Goal: Information Seeking & Learning: Learn about a topic

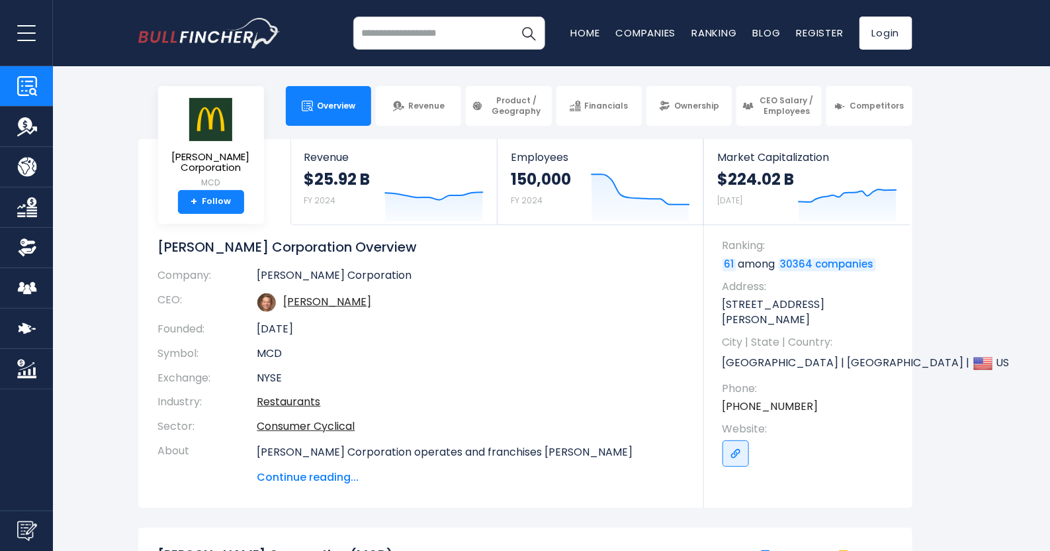
click at [334, 469] on span "Continue reading..." at bounding box center [470, 477] width 427 height 16
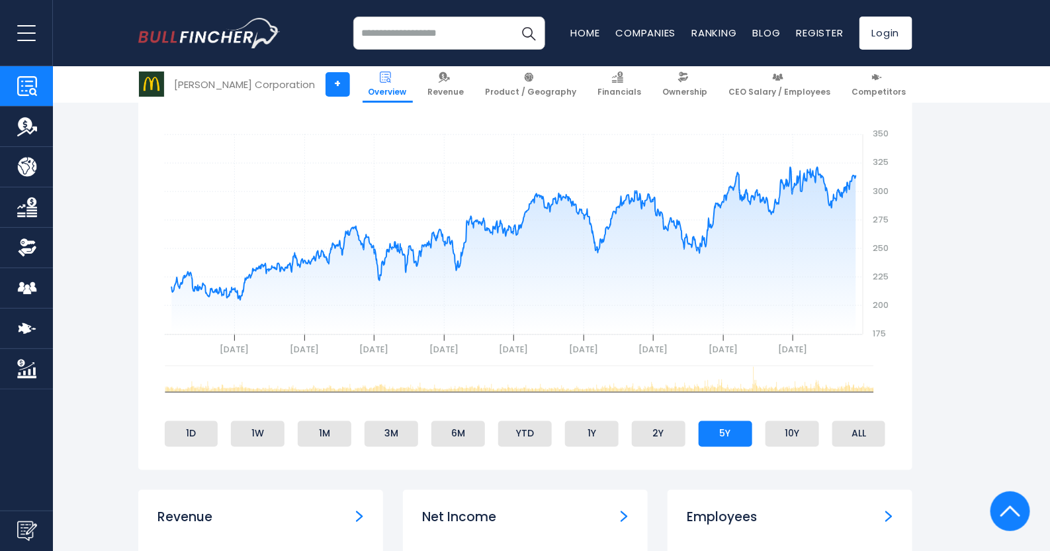
scroll to position [625, 0]
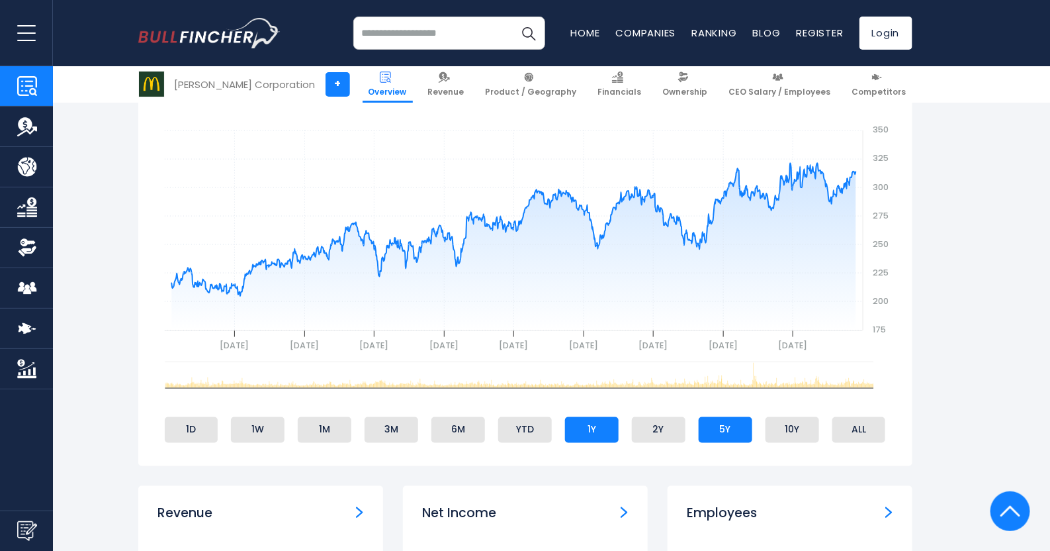
click at [594, 428] on li "1Y" at bounding box center [592, 429] width 54 height 25
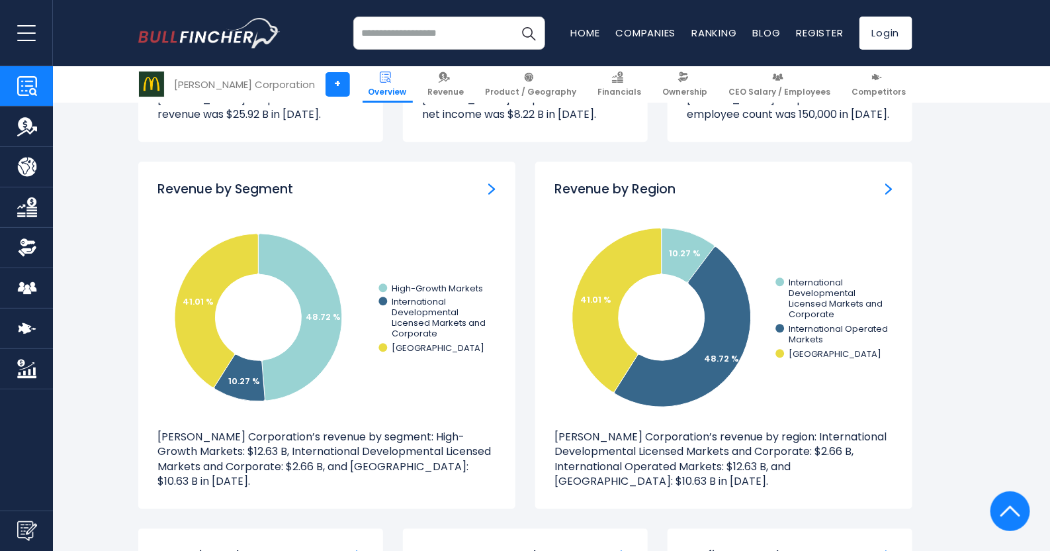
scroll to position [1287, 0]
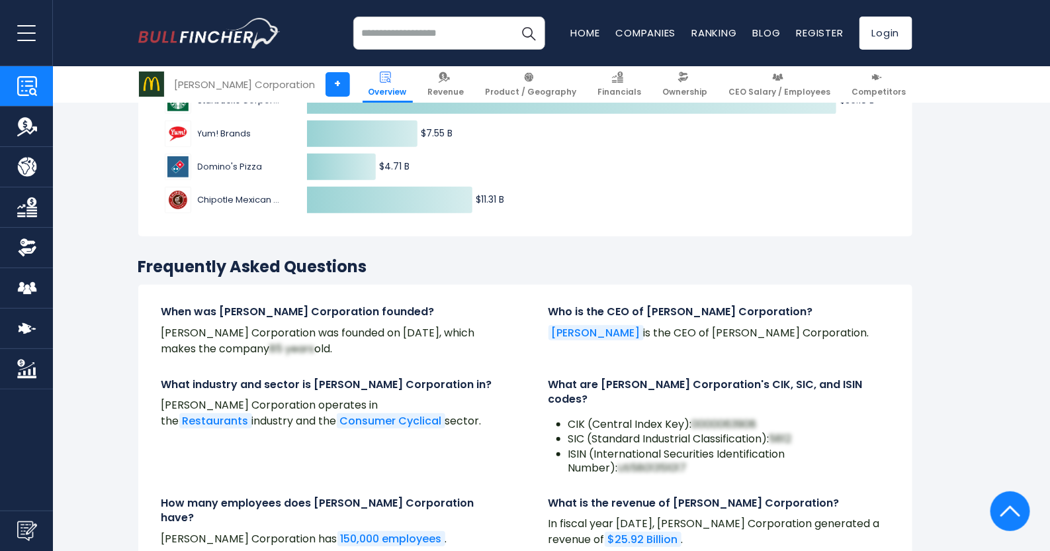
scroll to position [4431, 0]
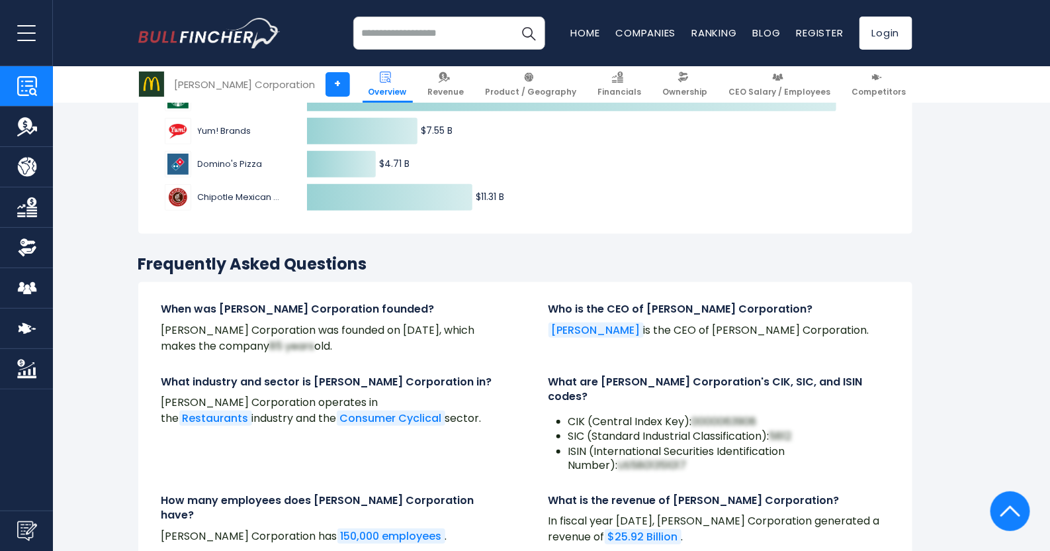
drag, startPoint x: 941, startPoint y: 391, endPoint x: 664, endPoint y: 175, distance: 351.3
click at [664, 175] on div "Competitors’ Revenue Created with Highcharts 12.1.2 $25.92 B ​ $25.92 B $36.18 …" at bounding box center [525, 114] width 774 height 242
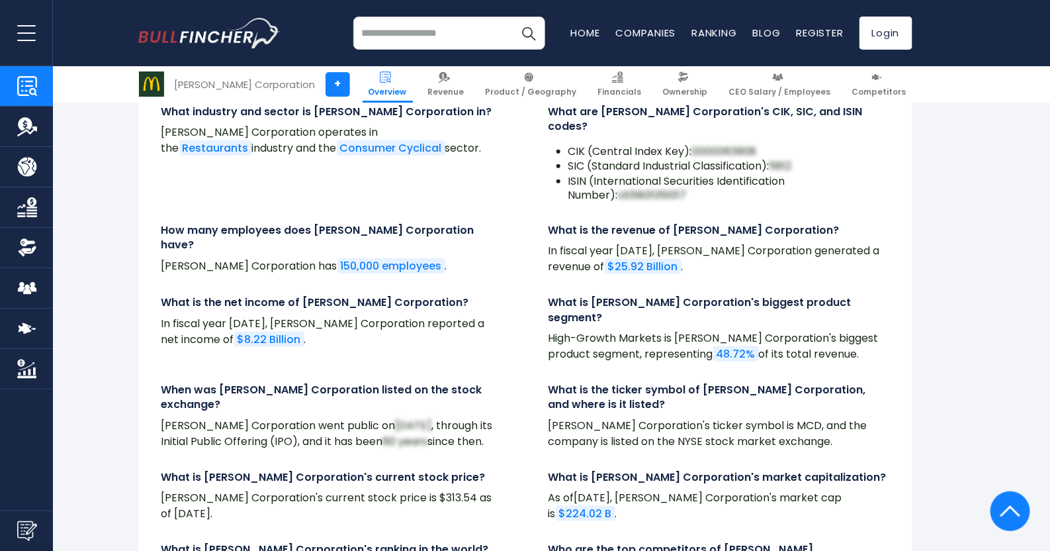
scroll to position [4729, 0]
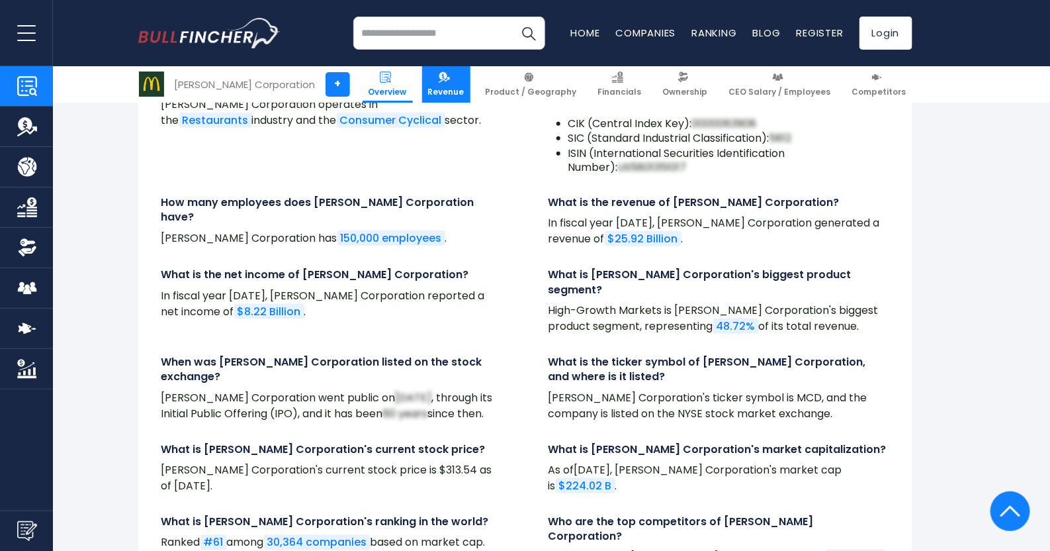
click at [465, 97] on span "Revenue" at bounding box center [446, 92] width 36 height 11
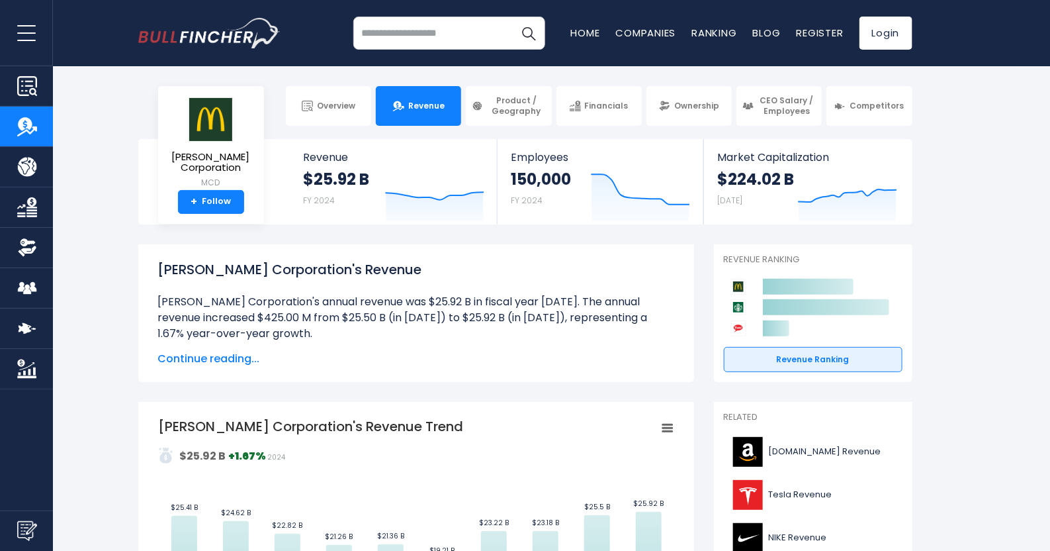
click at [204, 359] on span "Continue reading..." at bounding box center [416, 359] width 516 height 16
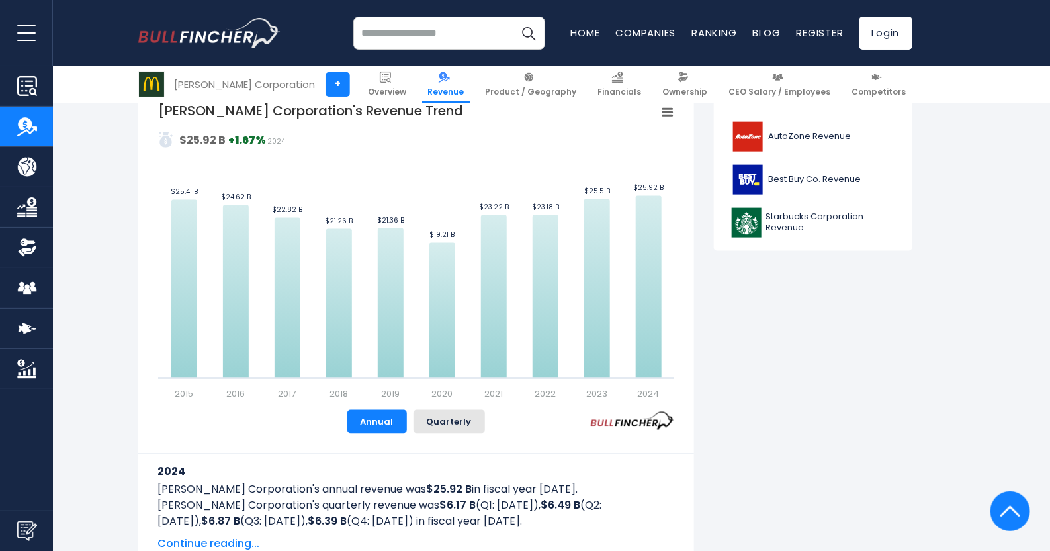
scroll to position [628, 0]
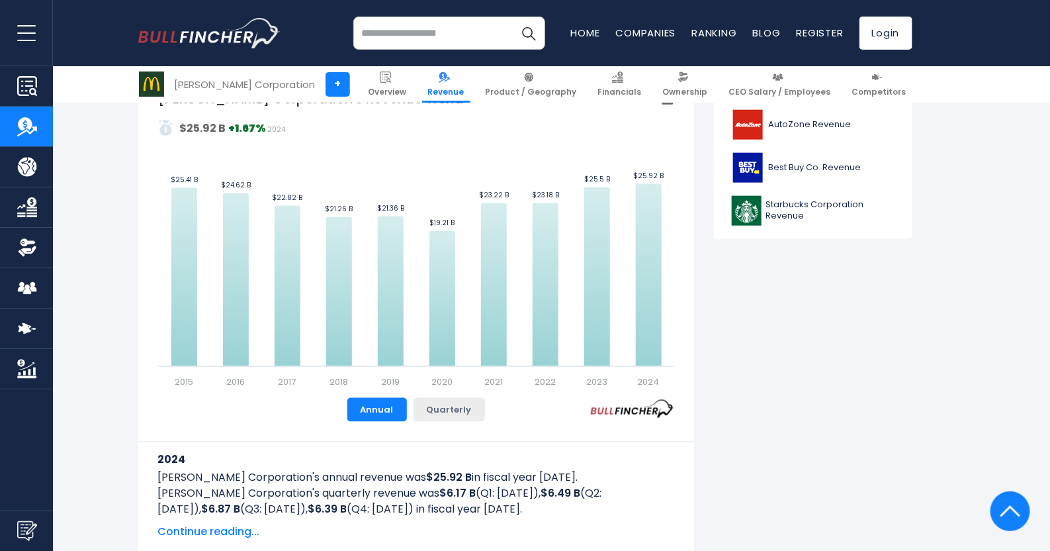
click at [447, 413] on button "Quarterly" at bounding box center [449, 410] width 71 height 24
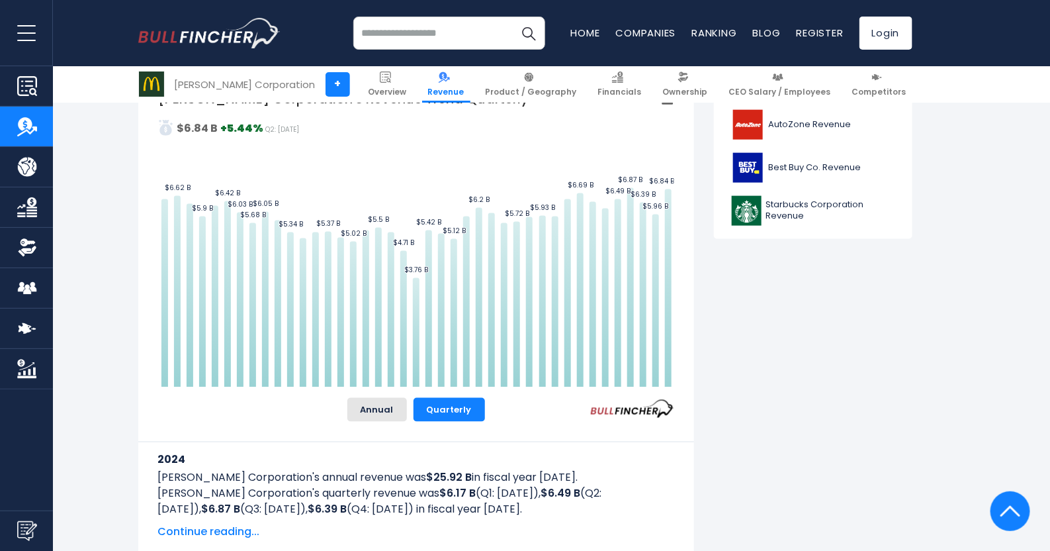
click at [217, 526] on span "Continue reading..." at bounding box center [416, 532] width 516 height 16
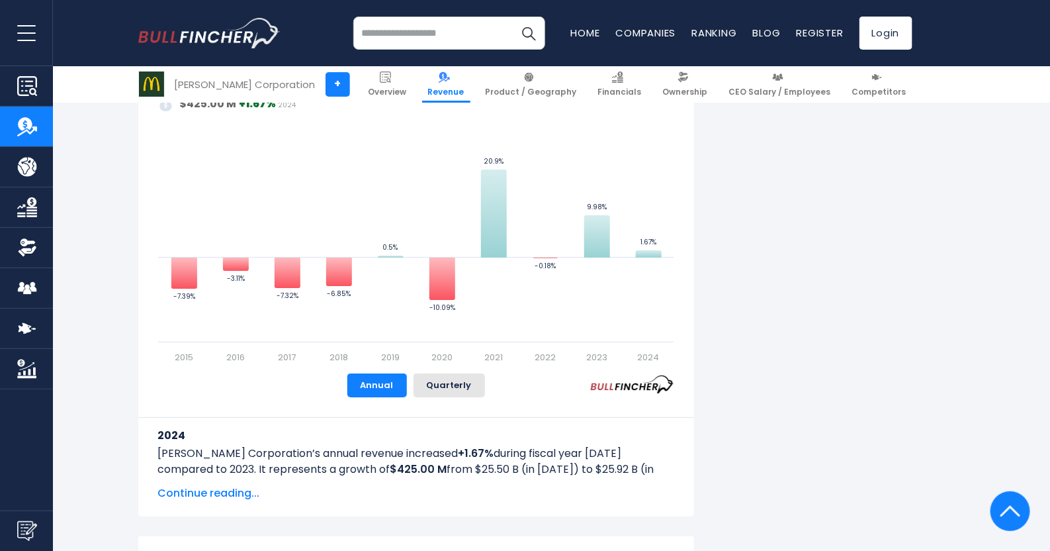
scroll to position [1986, 0]
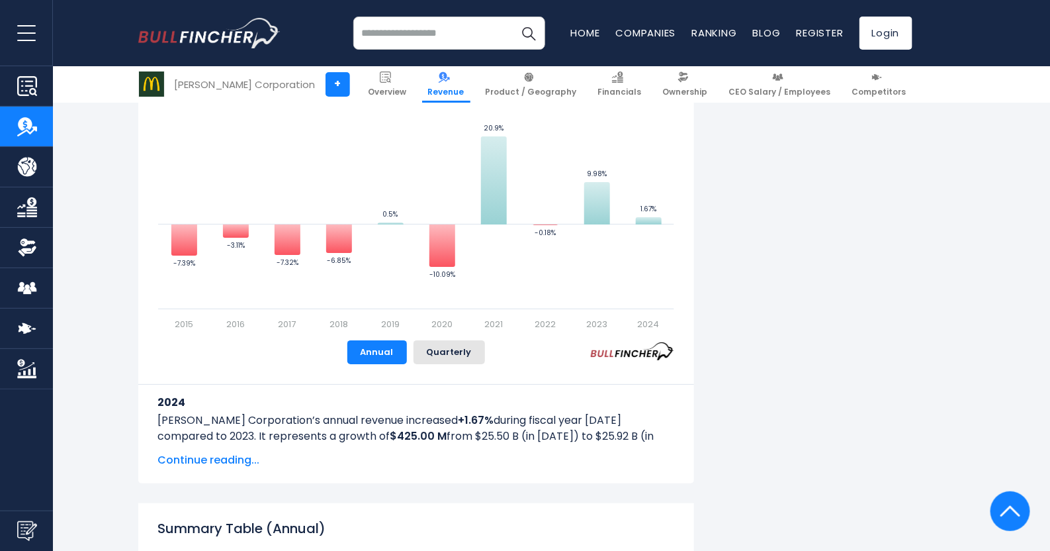
click at [203, 463] on span "Continue reading..." at bounding box center [416, 460] width 516 height 16
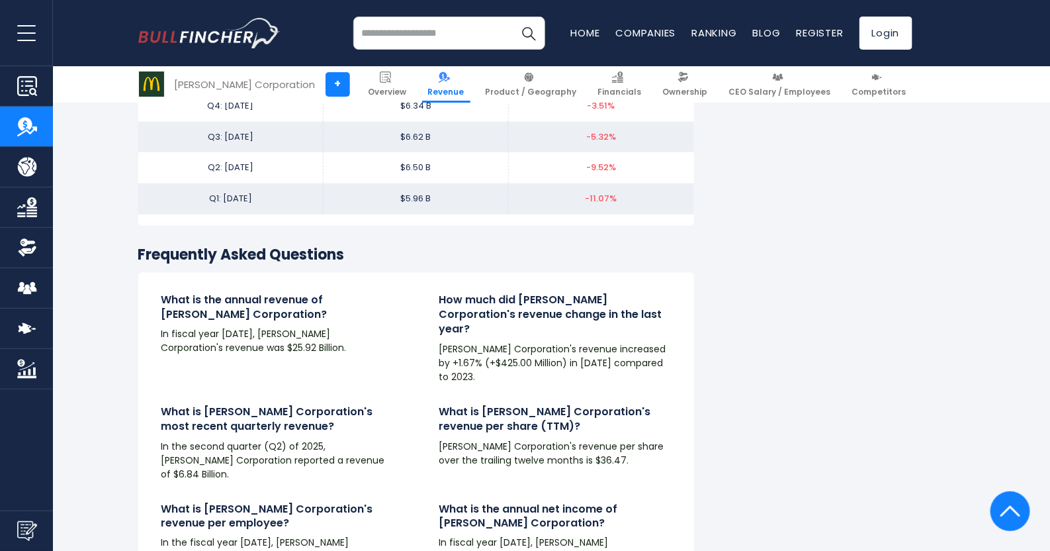
scroll to position [4897, 0]
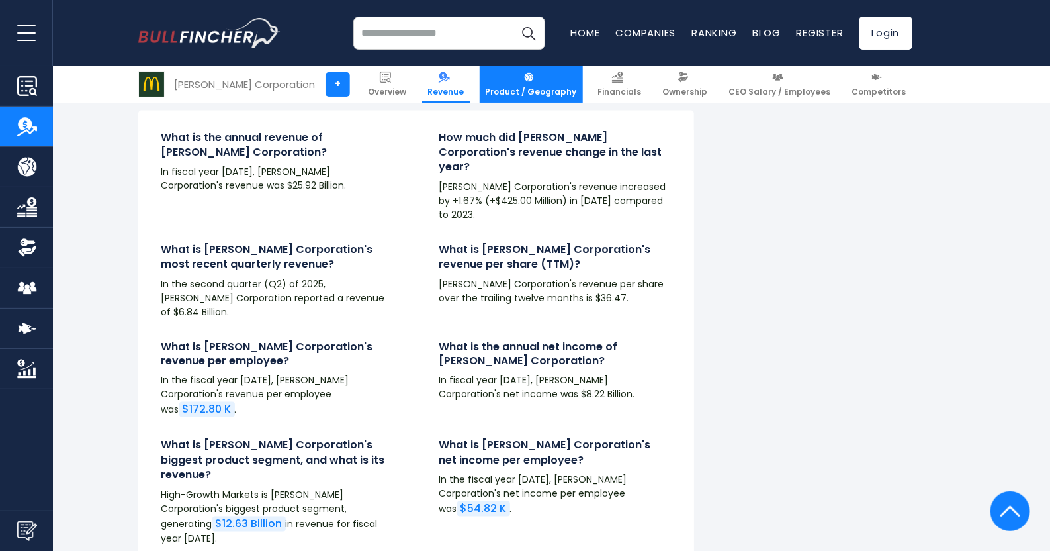
click at [547, 84] on link "Product / Geography" at bounding box center [531, 84] width 103 height 36
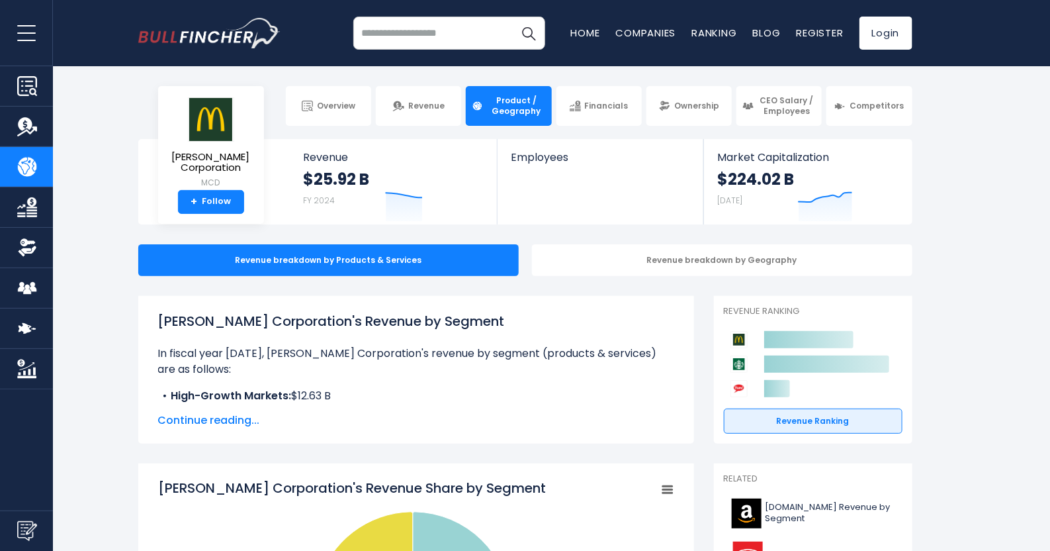
click at [234, 423] on span "Continue reading..." at bounding box center [416, 420] width 516 height 16
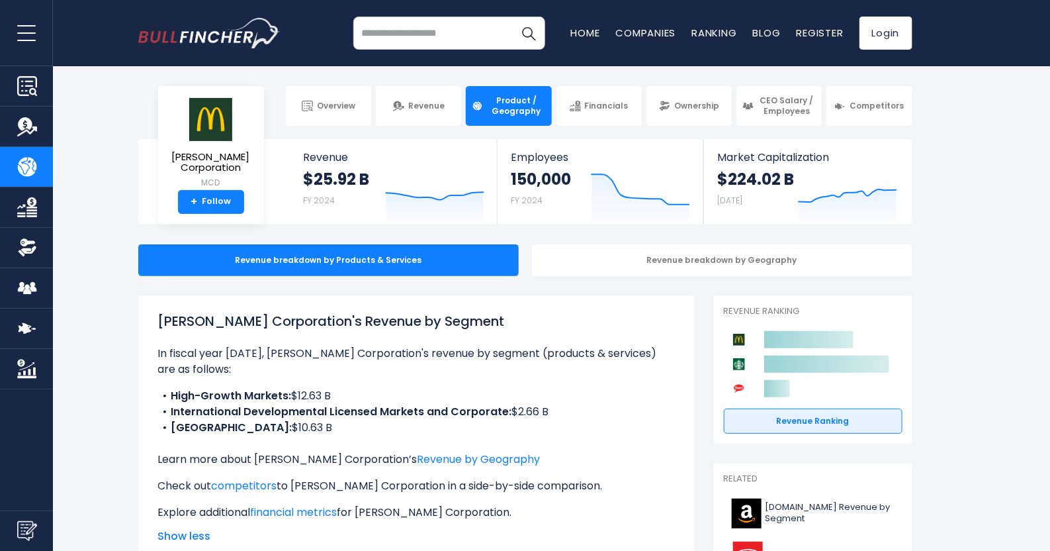
click at [995, 271] on div "Revenue breakdown by Products & Services Revenue breakdown by Geography" at bounding box center [525, 260] width 1050 height 32
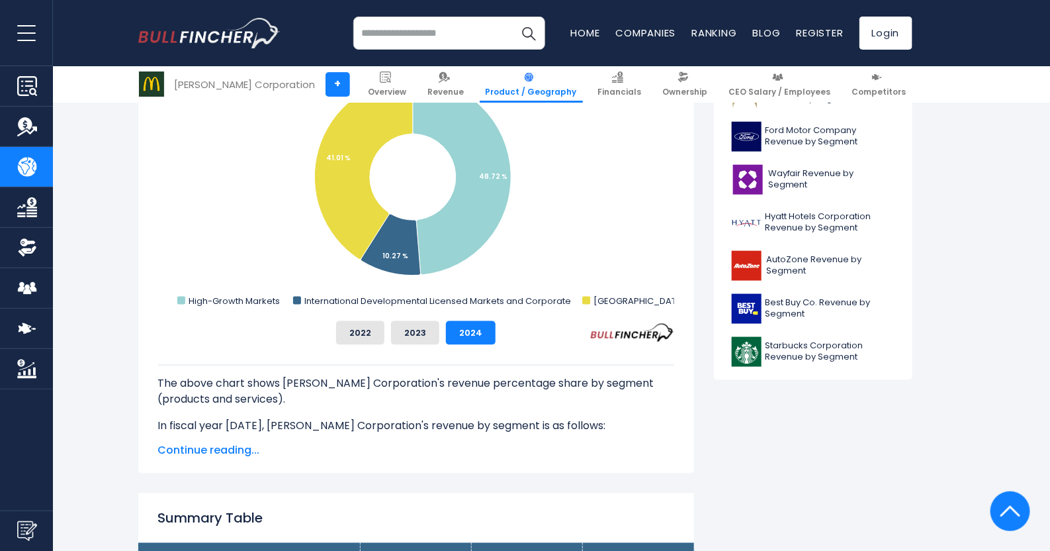
scroll to position [463, 0]
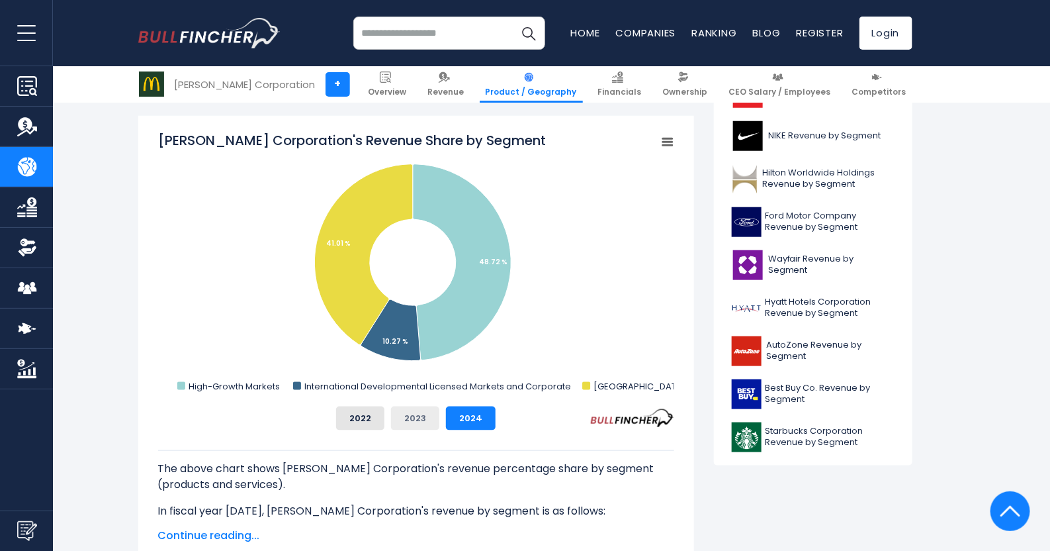
click at [424, 423] on button "2023" at bounding box center [415, 418] width 48 height 24
click at [222, 531] on span "Continue reading..." at bounding box center [416, 536] width 516 height 16
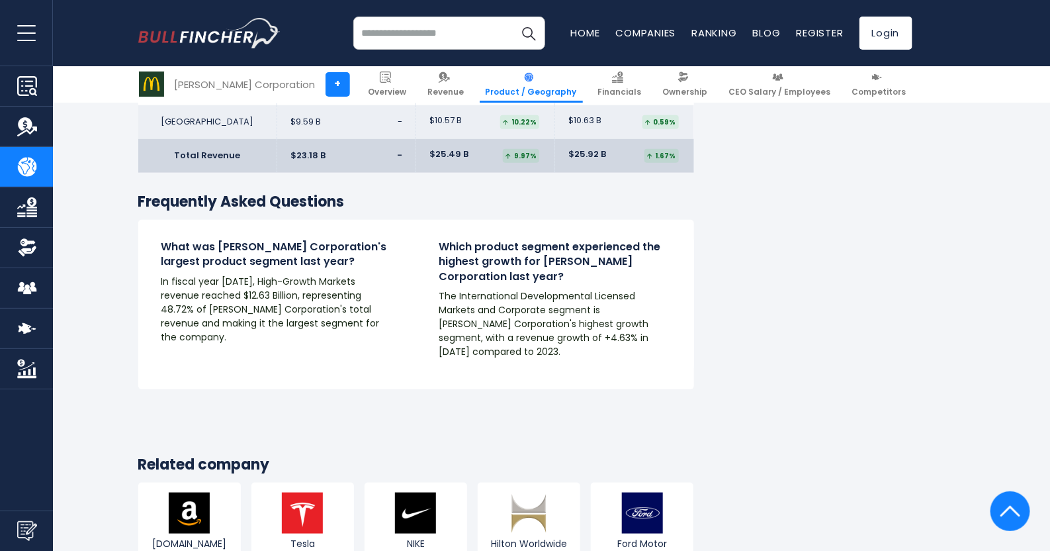
scroll to position [2581, 0]
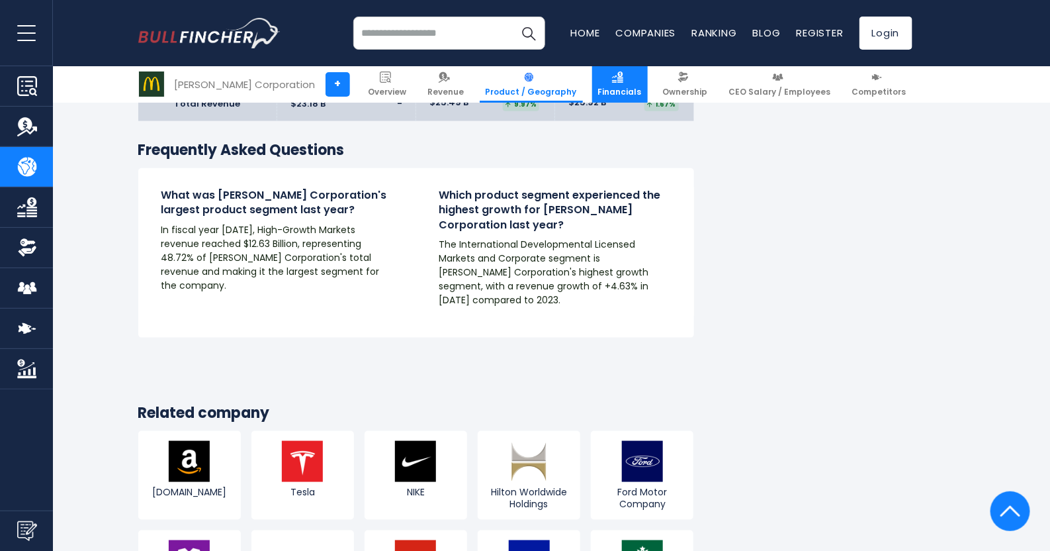
click at [632, 84] on link "Financials" at bounding box center [620, 84] width 56 height 36
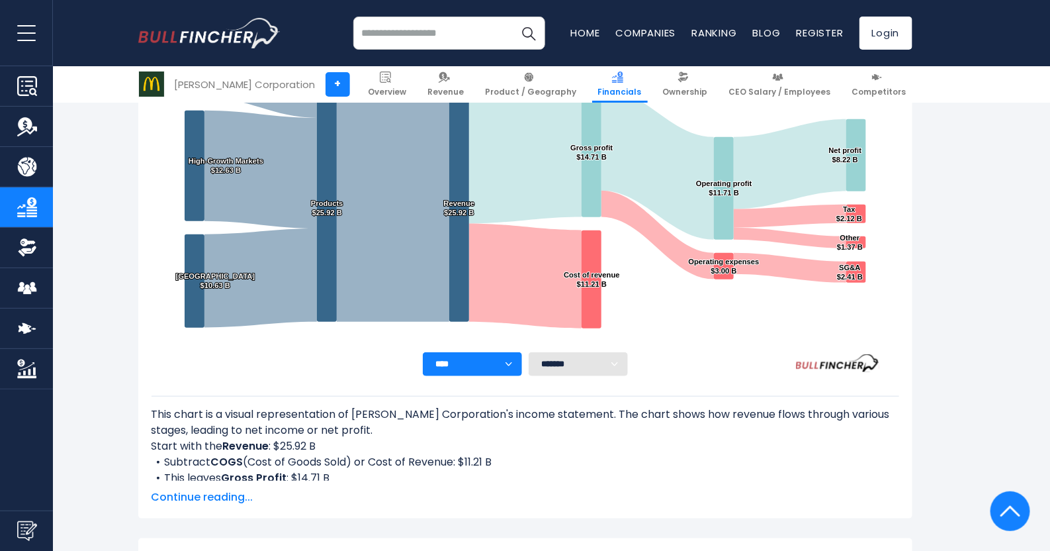
scroll to position [50, 0]
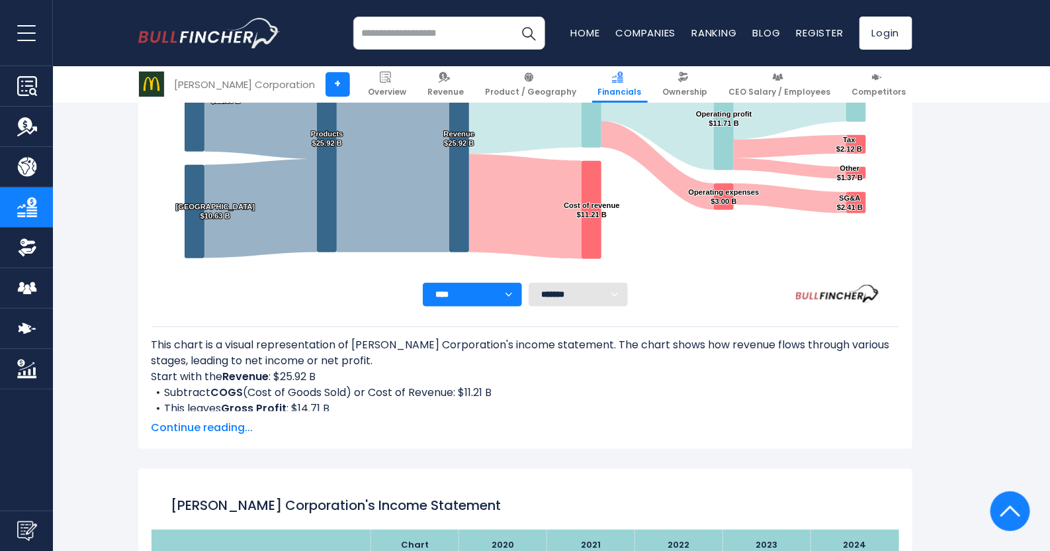
scroll to position [414, 0]
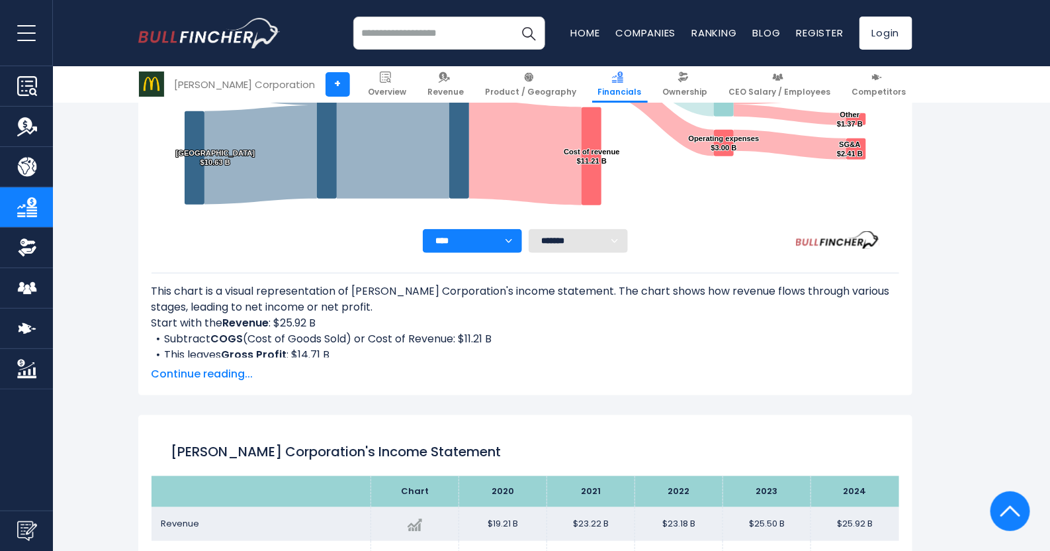
click at [218, 379] on span "Continue reading..." at bounding box center [526, 374] width 748 height 16
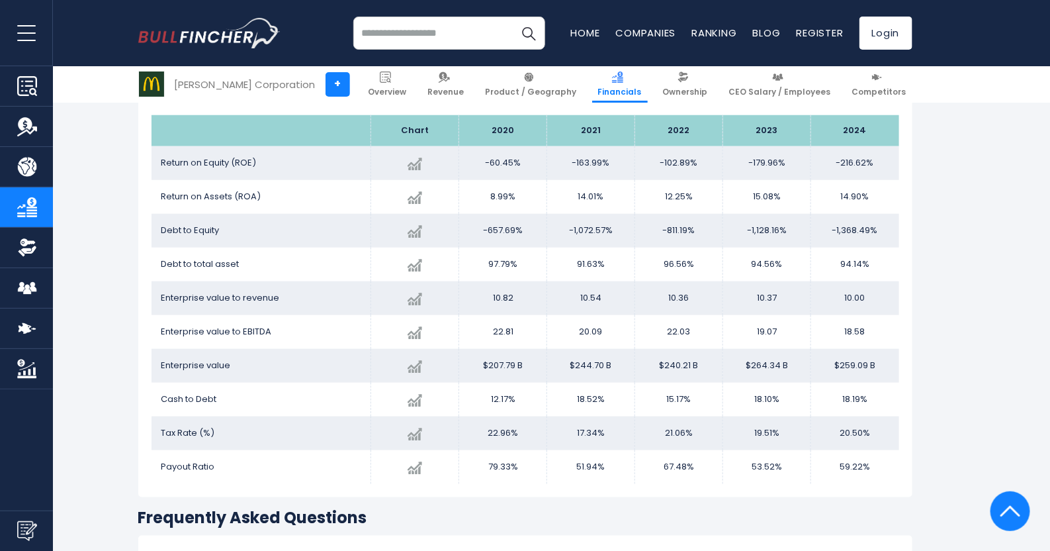
scroll to position [2565, 0]
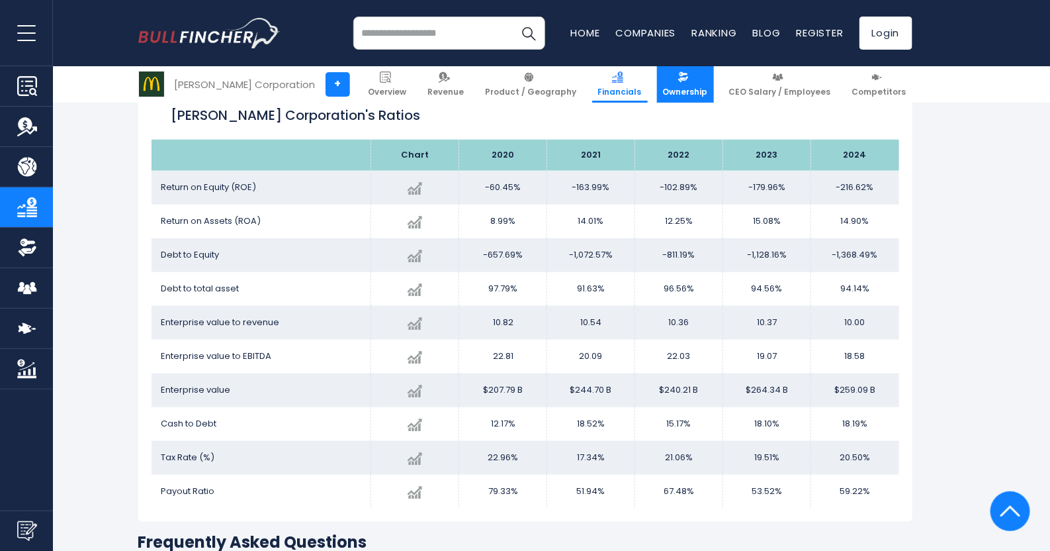
click at [708, 89] on span "Ownership" at bounding box center [685, 92] width 45 height 11
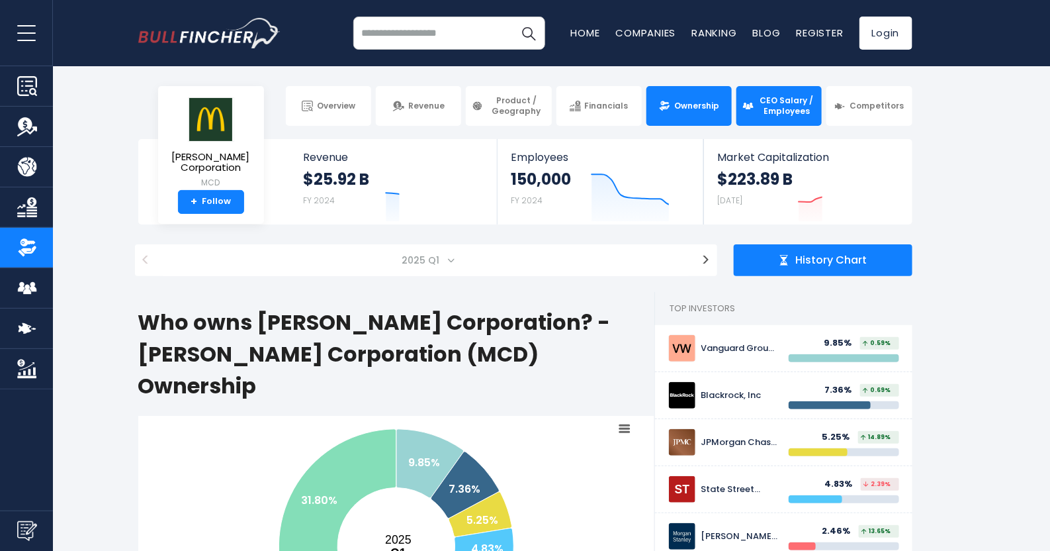
click at [774, 102] on span "CEO Salary / Employees" at bounding box center [787, 105] width 58 height 21
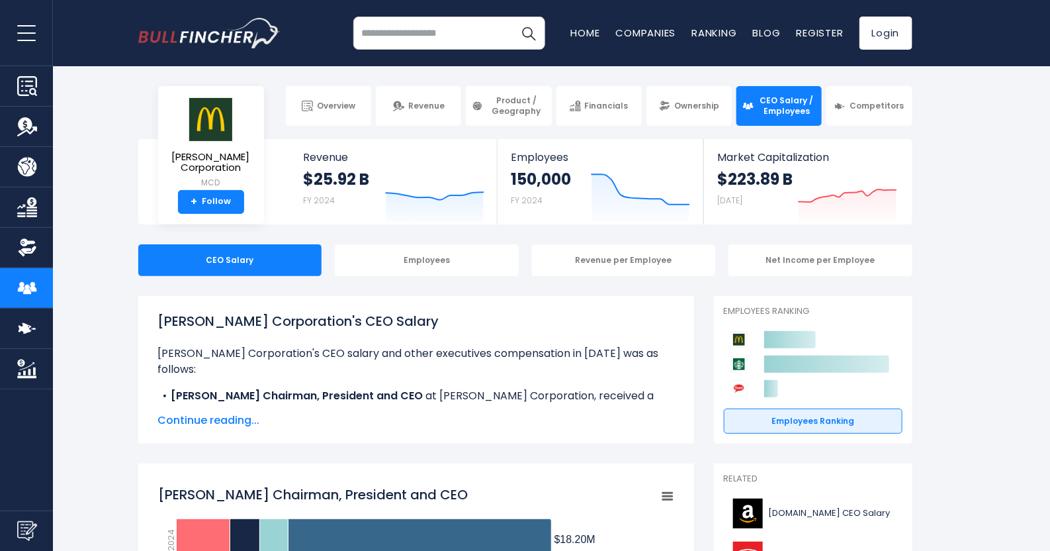
click at [219, 422] on span "Continue reading..." at bounding box center [416, 420] width 516 height 16
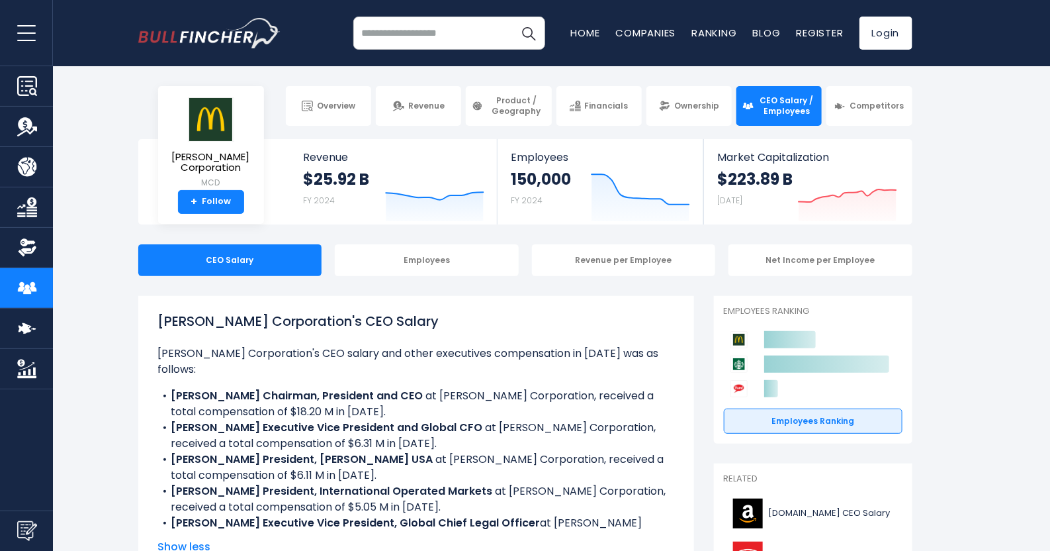
click at [345, 420] on b "Ian Borden Executive Vice President and Global CFO ​" at bounding box center [328, 427] width 314 height 15
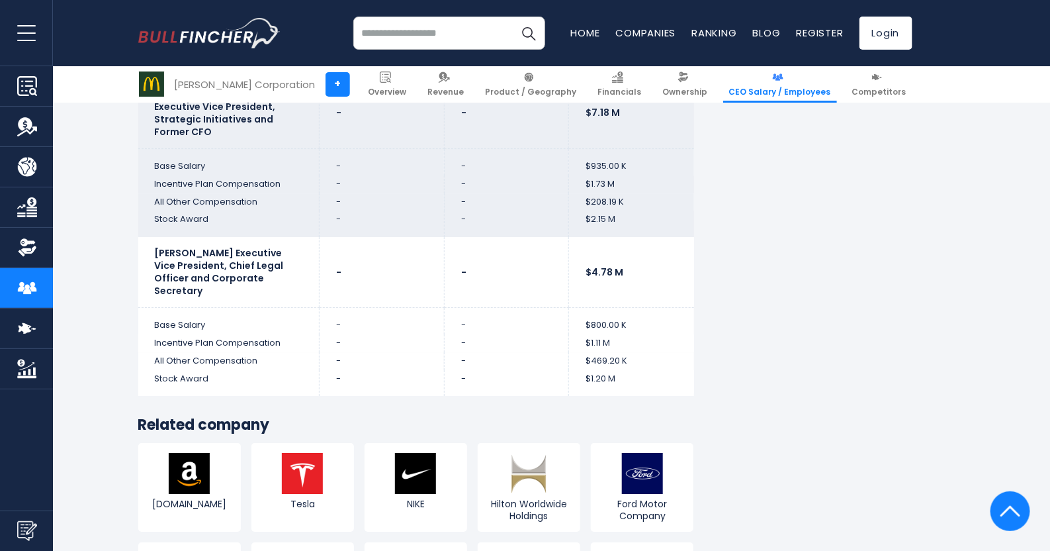
scroll to position [3773, 0]
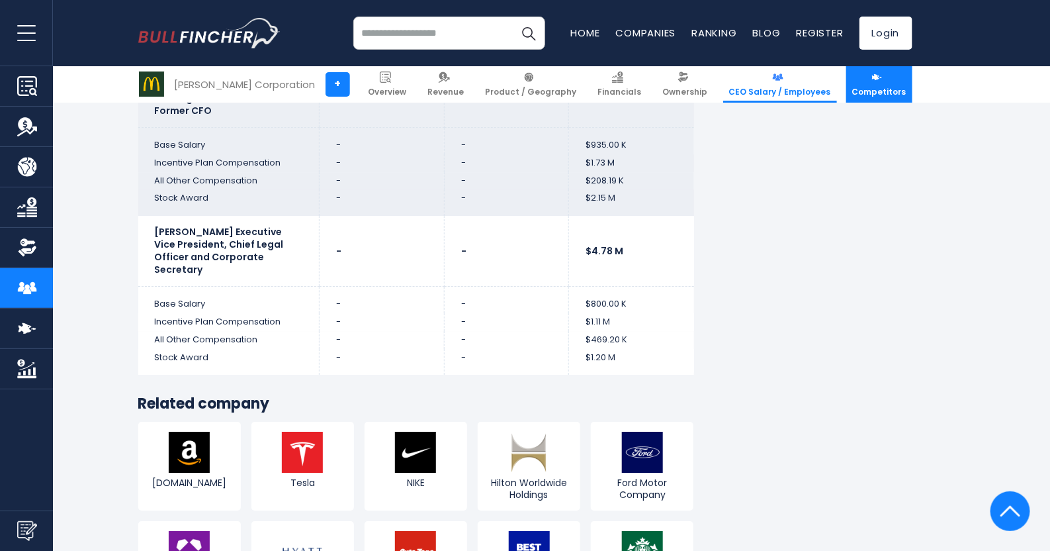
click at [877, 93] on span "Competitors" at bounding box center [879, 92] width 54 height 11
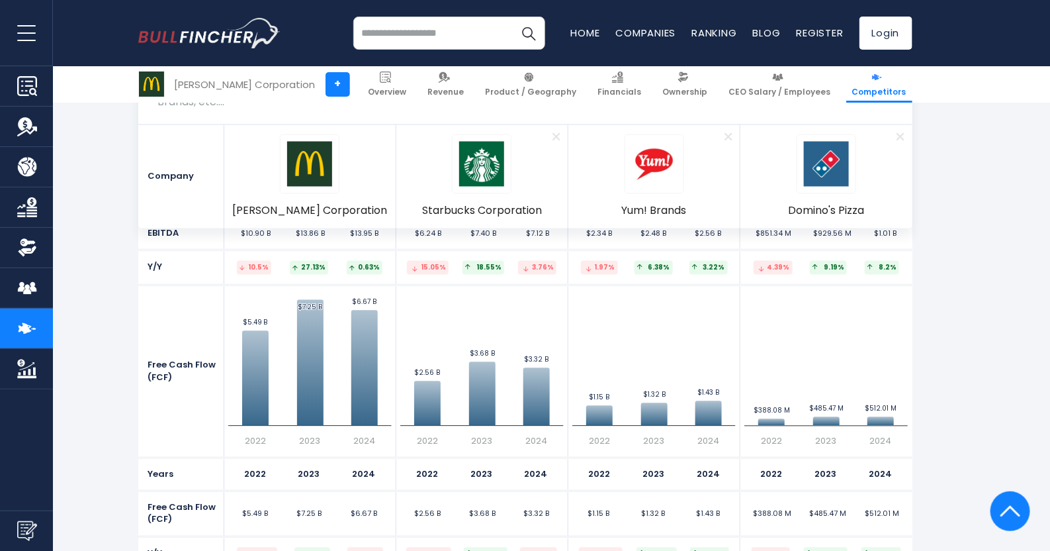
scroll to position [5001, 0]
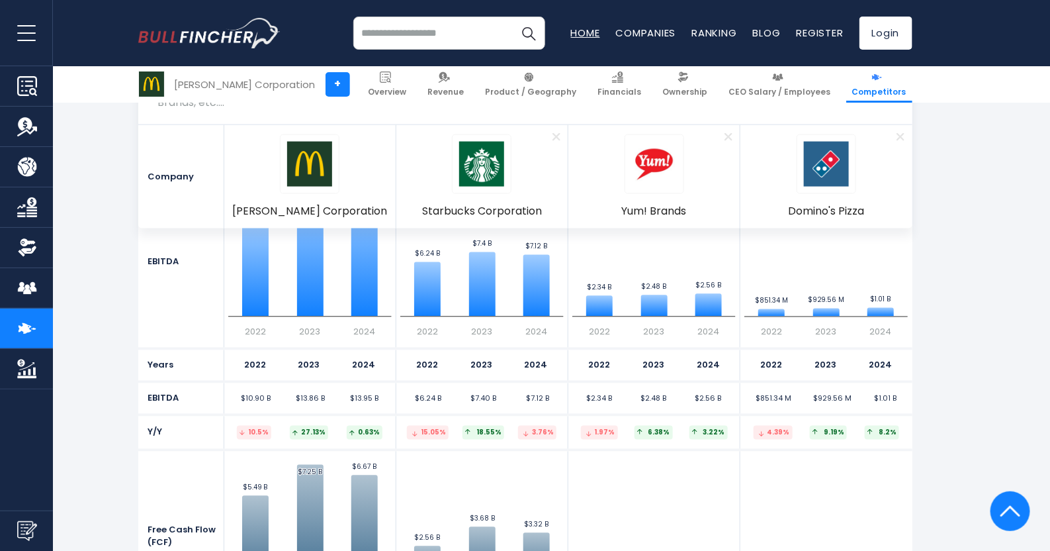
click at [584, 38] on link "Home" at bounding box center [585, 33] width 29 height 14
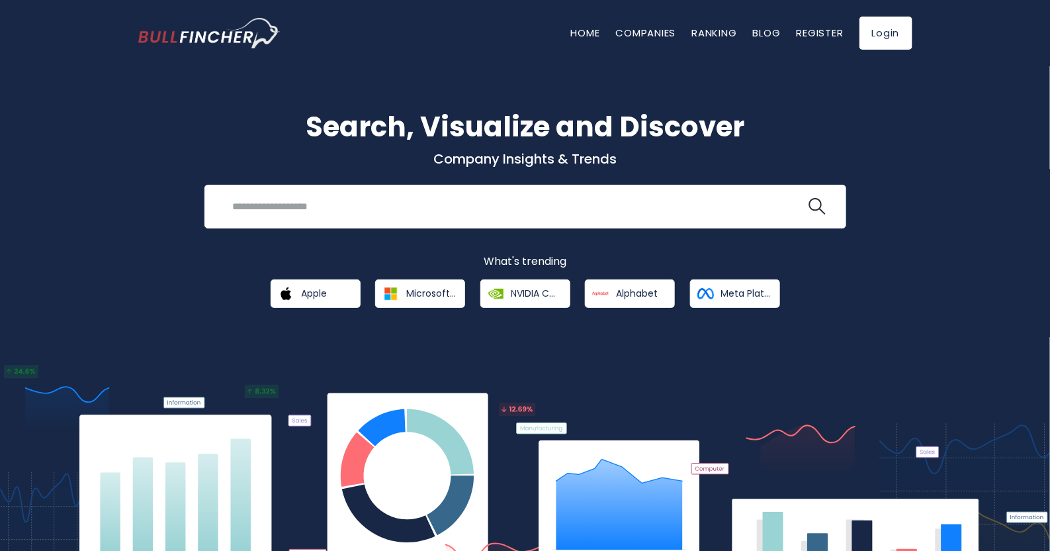
drag, startPoint x: 1050, startPoint y: 82, endPoint x: 1058, endPoint y: 142, distance: 60.8
click at [1050, 142] on html "Home Companies Ranking Blog Register Login Home Companies Ranking" at bounding box center [525, 275] width 1050 height 551
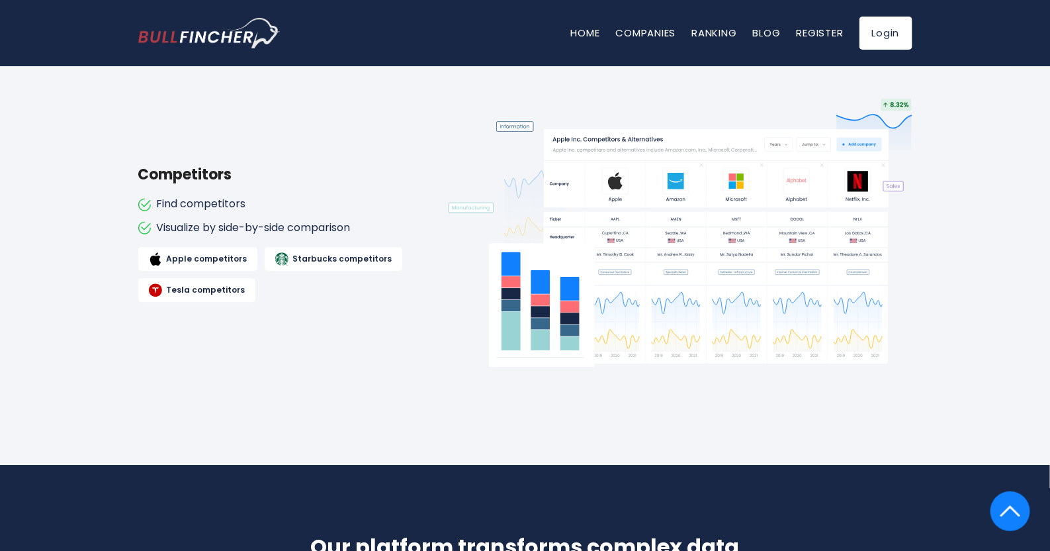
scroll to position [1118, 0]
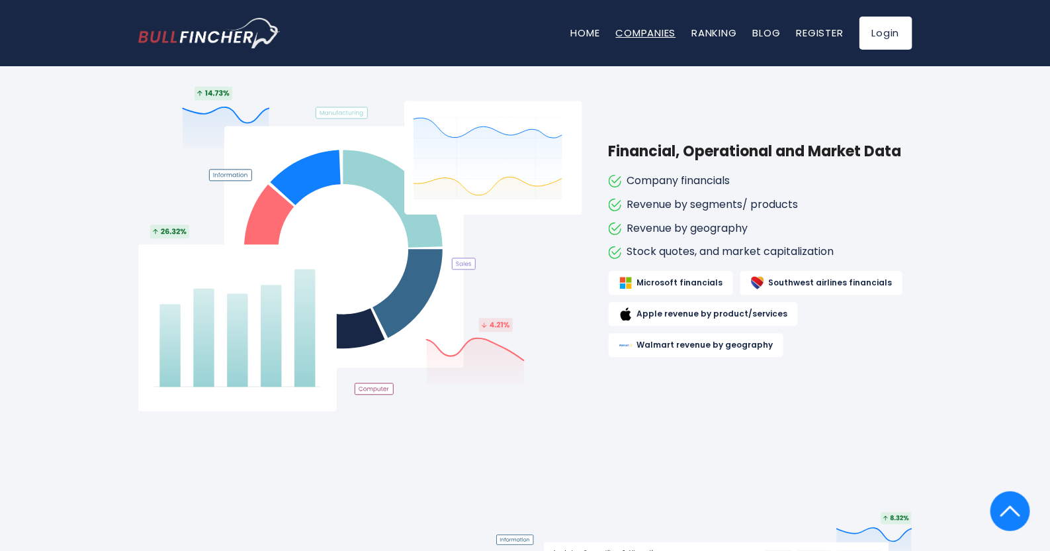
click at [635, 31] on link "Companies" at bounding box center [646, 33] width 60 height 14
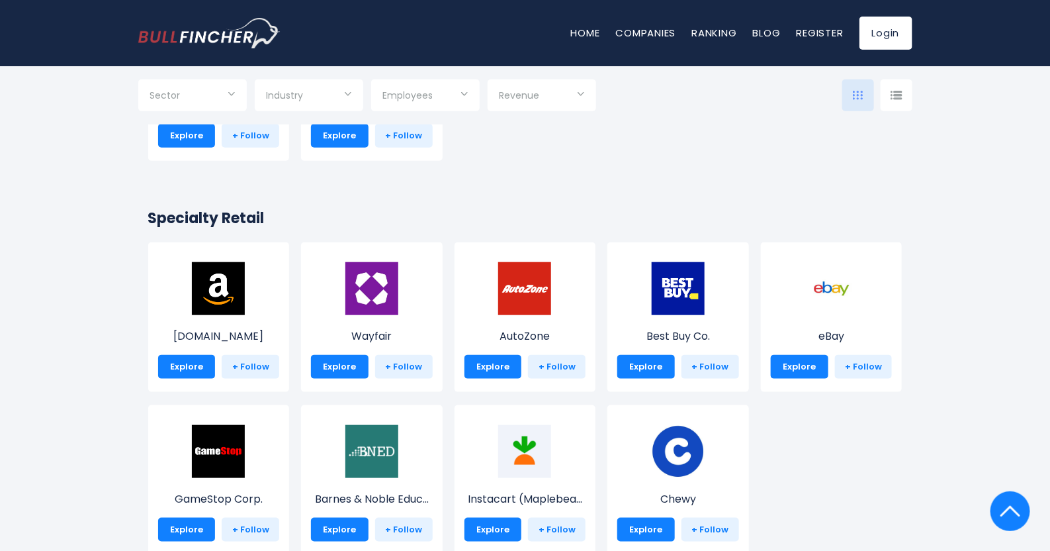
scroll to position [431, 0]
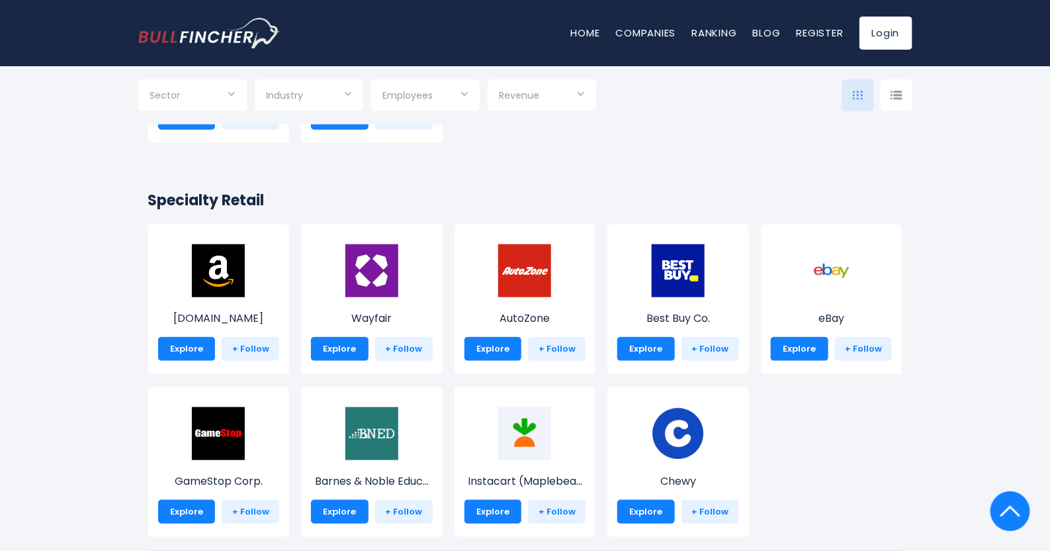
click at [211, 298] on div "Amazon.com Explore + Follow" at bounding box center [219, 299] width 142 height 150
click at [698, 276] on img at bounding box center [678, 270] width 53 height 53
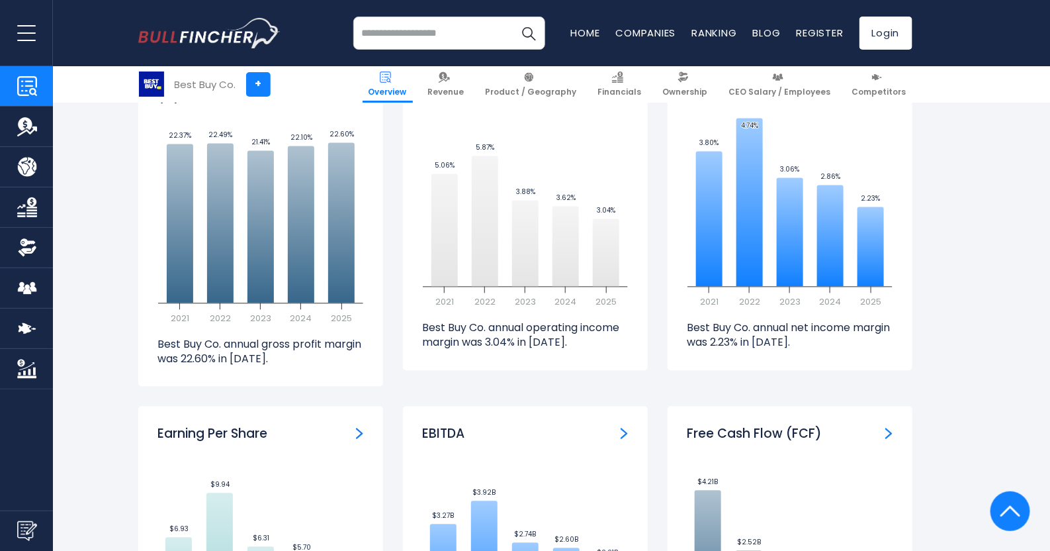
scroll to position [3078, 0]
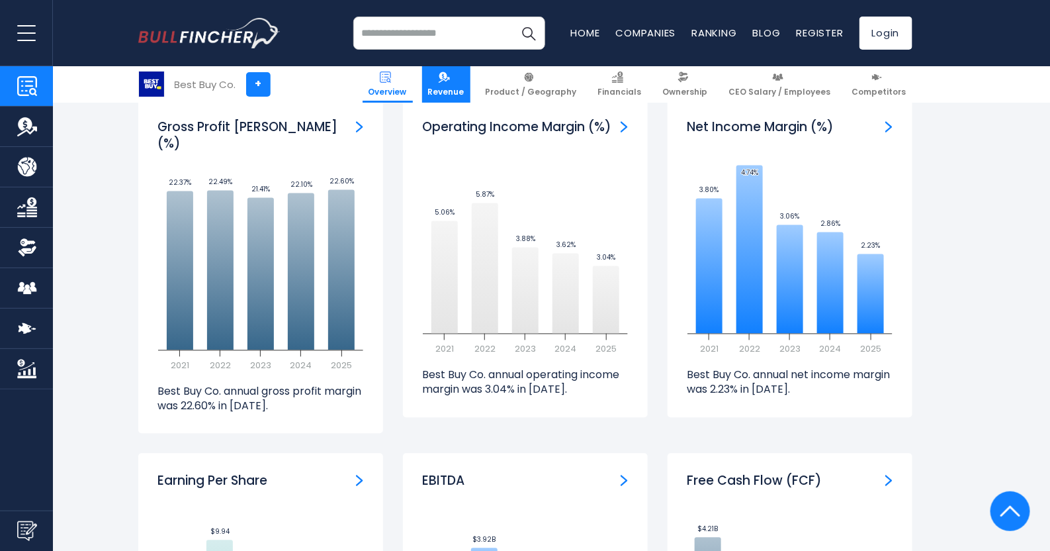
click at [450, 79] on img at bounding box center [444, 76] width 11 height 11
